Goal: Task Accomplishment & Management: Manage account settings

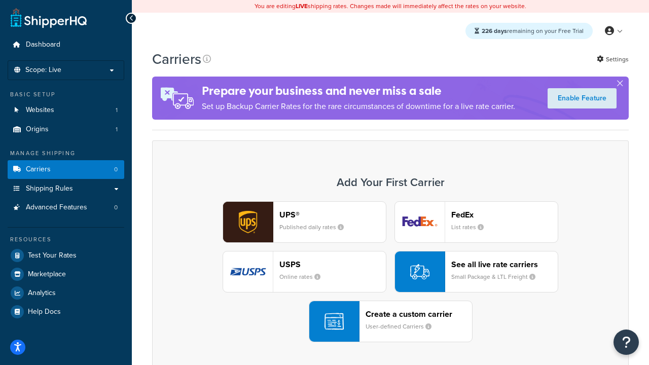
click at [391, 272] on div "UPS® Published daily rates FedEx List rates USPS Online rates See all live rate…" at bounding box center [390, 271] width 455 height 141
click at [505, 215] on header "FedEx" at bounding box center [504, 215] width 107 height 10
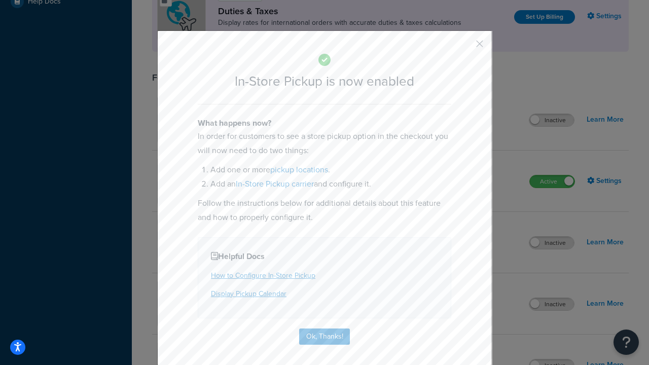
click at [465, 47] on button "button" at bounding box center [465, 47] width 3 height 3
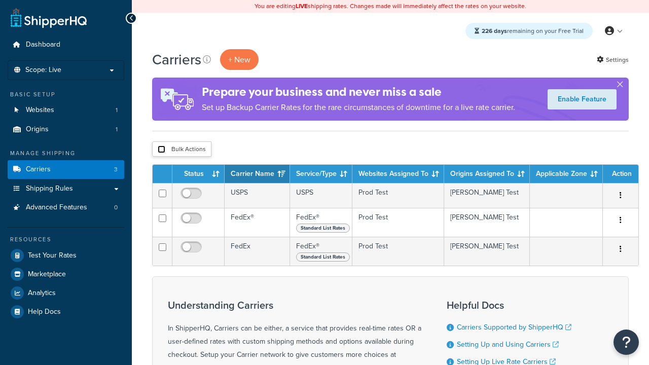
click at [161, 150] on input "checkbox" at bounding box center [162, 150] width 8 height 8
checkbox input "true"
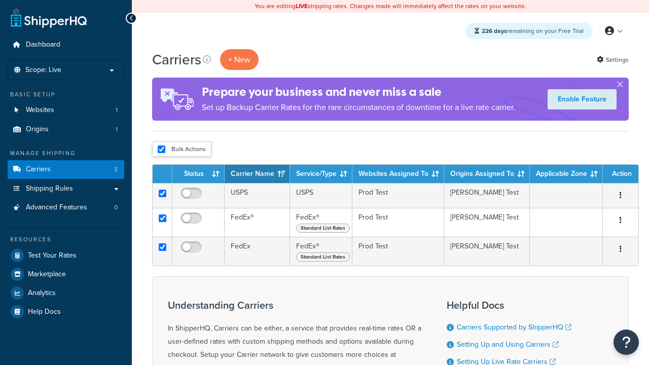
click at [0, 0] on button "Delete" at bounding box center [0, 0] width 0 height 0
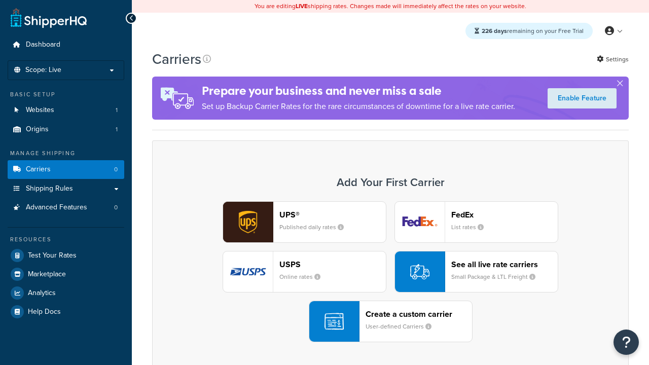
click at [391, 272] on div "UPS® Published daily rates FedEx List rates USPS Online rates See all live rate…" at bounding box center [390, 271] width 455 height 141
click at [391, 322] on div "Create a custom carrier User-defined Carriers" at bounding box center [419, 321] width 107 height 24
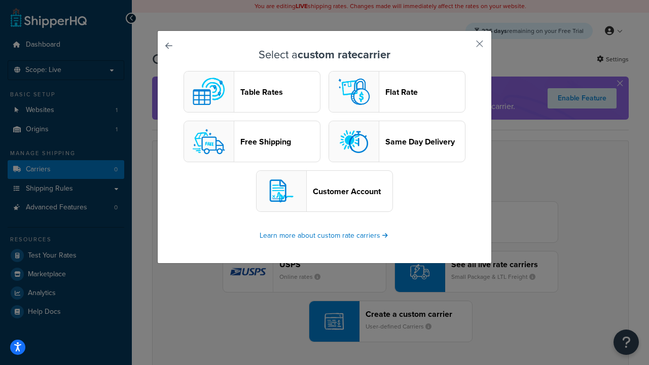
click at [252, 92] on header "Table Rates" at bounding box center [280, 92] width 80 height 10
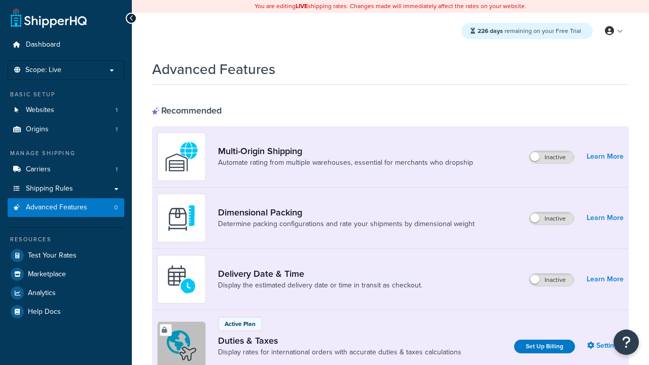
click at [552, 219] on label "Inactive" at bounding box center [552, 219] width 45 height 12
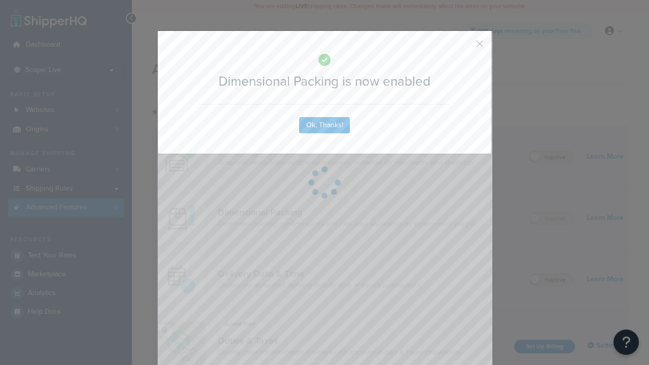
click at [465, 46] on button "button" at bounding box center [465, 47] width 3 height 3
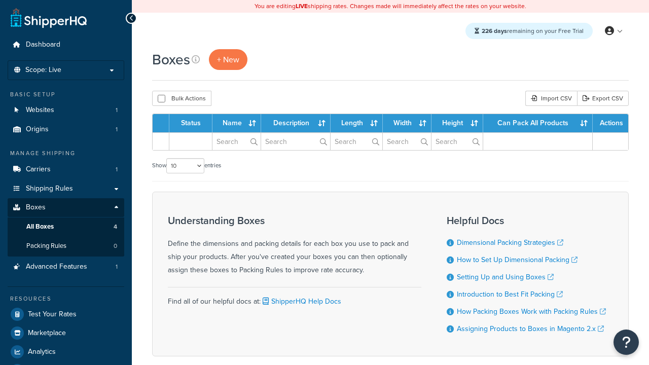
click at [550, 99] on div "Import CSV" at bounding box center [551, 98] width 52 height 15
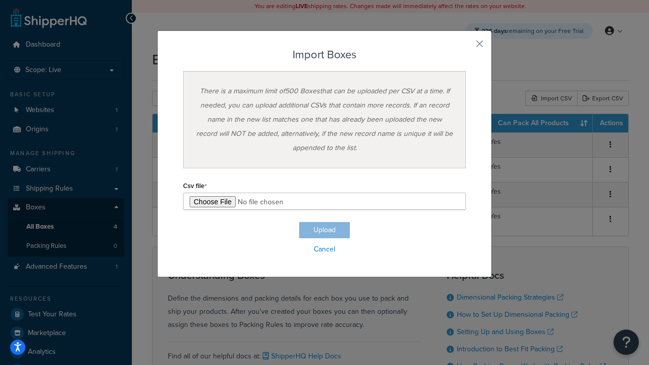
click at [325, 55] on h3 "Import Boxes" at bounding box center [324, 55] width 283 height 12
click at [325, 201] on input "file" at bounding box center [324, 201] width 283 height 17
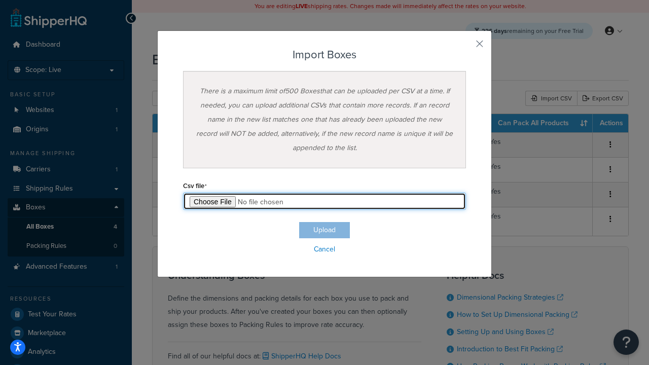
type input "C:\fakepath\importBoxesSuccess.csv"
click at [325, 230] on button "Upload" at bounding box center [324, 230] width 51 height 16
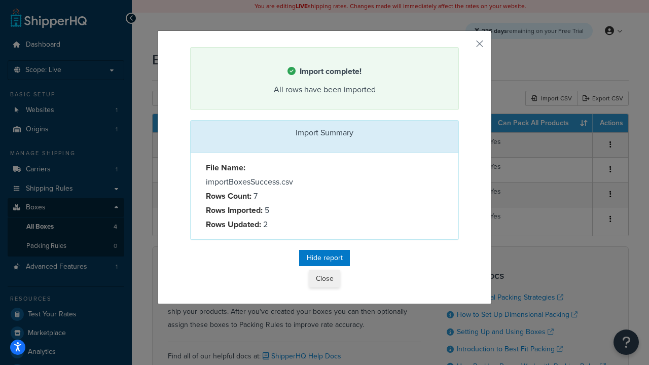
click at [324, 280] on button "Close" at bounding box center [324, 278] width 30 height 17
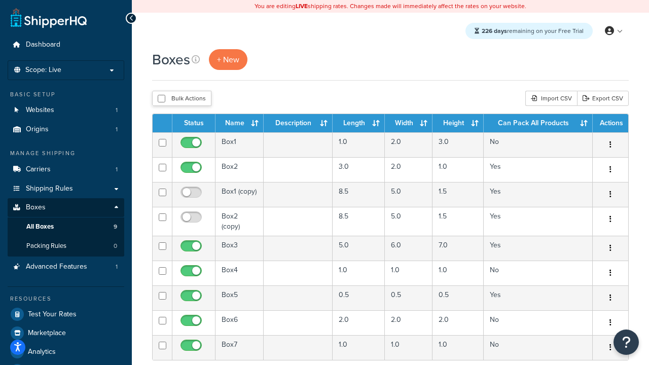
click at [161, 99] on input "checkbox" at bounding box center [162, 99] width 8 height 8
checkbox input "true"
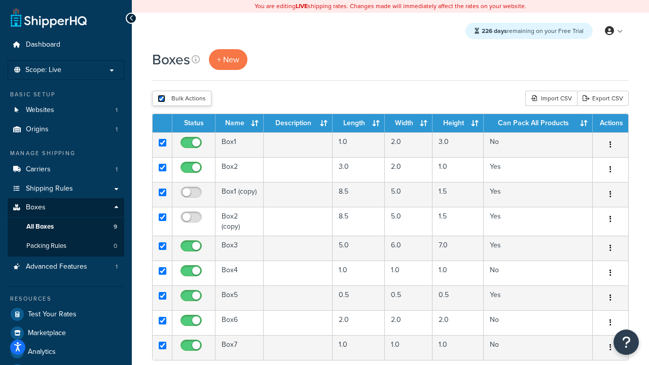
checkbox input "true"
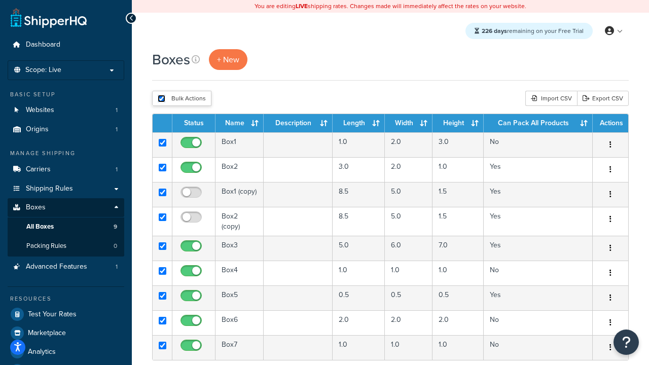
checkbox input "true"
click at [0, 0] on button "Delete" at bounding box center [0, 0] width 0 height 0
